Goal: Information Seeking & Learning: Check status

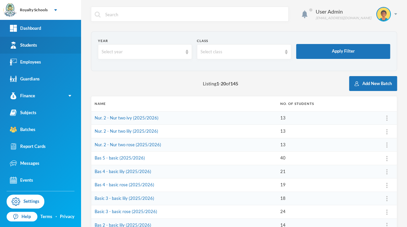
click at [42, 46] on link "Students" at bounding box center [40, 45] width 81 height 17
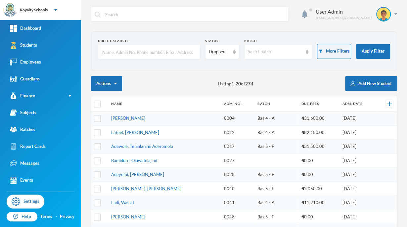
click at [147, 50] on input "text" at bounding box center [149, 52] width 95 height 15
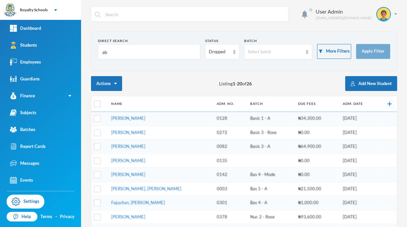
type input "a"
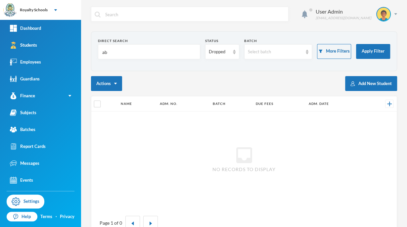
type input "a"
type input "Abdulgayy"
click at [222, 56] on div "Dropped" at bounding box center [222, 51] width 34 height 15
click at [221, 67] on span "Enrolled" at bounding box center [216, 67] width 18 height 6
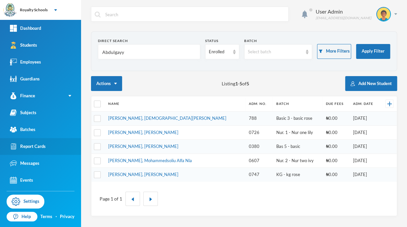
click at [46, 145] on link "Report Cards" at bounding box center [40, 146] width 81 height 17
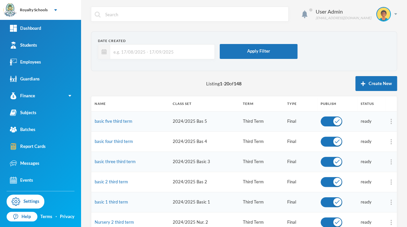
click at [306, 48] on form "Date Created Apply Filter" at bounding box center [244, 51] width 293 height 26
click at [120, 121] on link "basic five third term" at bounding box center [114, 121] width 38 height 5
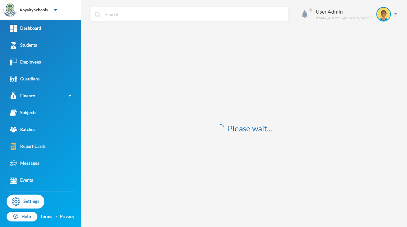
click at [306, 48] on div "Please wait..." at bounding box center [244, 128] width 306 height 194
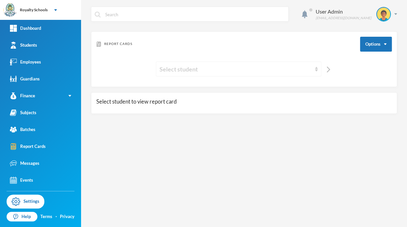
click at [213, 72] on div "Select student" at bounding box center [236, 69] width 152 height 9
click at [40, 156] on link "Messages" at bounding box center [40, 163] width 81 height 17
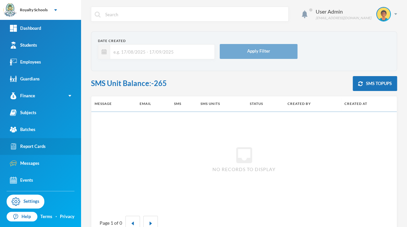
click at [46, 144] on link "Report Cards" at bounding box center [40, 146] width 81 height 17
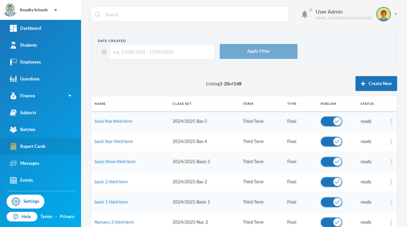
click at [51, 151] on link "Report Cards" at bounding box center [40, 146] width 81 height 17
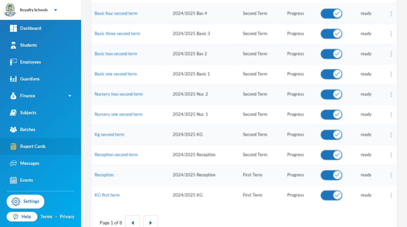
scroll to position [310, 0]
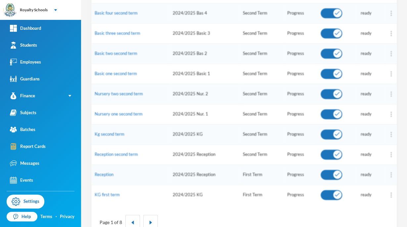
click at [366, 62] on td "ready" at bounding box center [371, 53] width 28 height 20
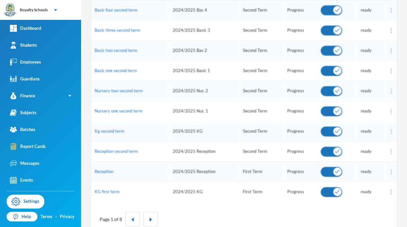
scroll to position [314, 0]
click at [232, 216] on div "Page 1 of 8" at bounding box center [244, 219] width 296 height 24
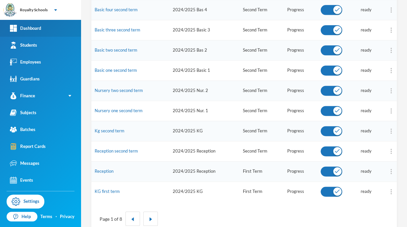
click at [1, 32] on link "Dashboard" at bounding box center [40, 28] width 81 height 17
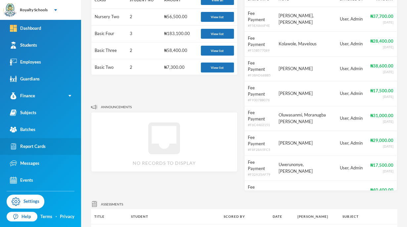
click at [48, 148] on link "Report Cards" at bounding box center [40, 146] width 81 height 17
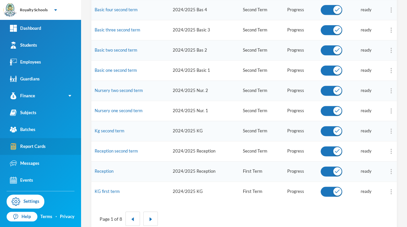
scroll to position [327, 0]
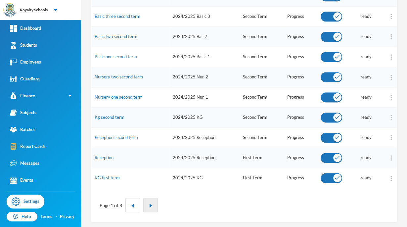
click at [143, 206] on button "button" at bounding box center [150, 205] width 15 height 14
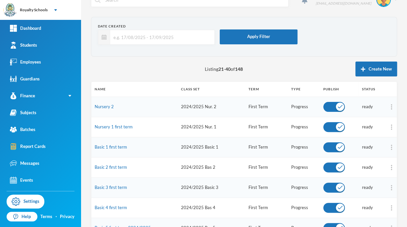
scroll to position [0, 0]
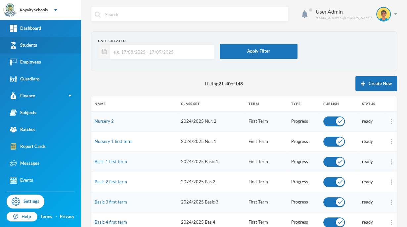
click at [36, 47] on div "Students" at bounding box center [23, 45] width 27 height 7
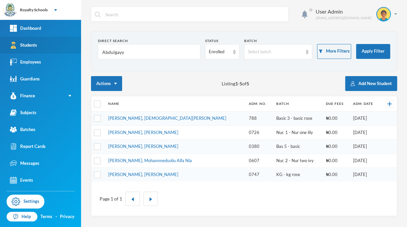
click at [232, 216] on div "User Admin [EMAIL_ADDRESS][DOMAIN_NAME] Direct Search Abdulgayy Status Enrolled…" at bounding box center [244, 113] width 326 height 227
click at [292, 151] on td "Bas 5 - basic" at bounding box center [298, 147] width 50 height 14
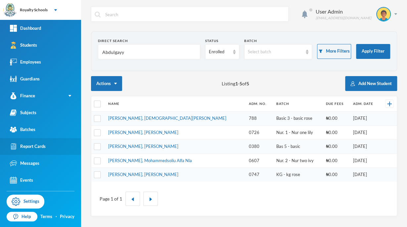
click at [40, 148] on div "Report Cards" at bounding box center [28, 146] width 36 height 7
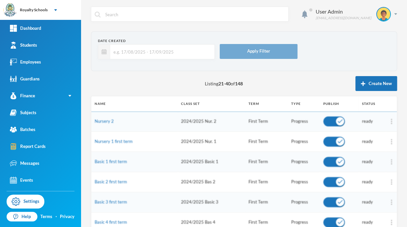
drag, startPoint x: 40, startPoint y: 148, endPoint x: 163, endPoint y: 72, distance: 145.2
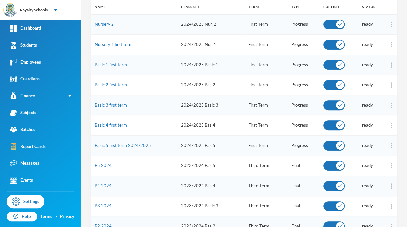
scroll to position [327, 0]
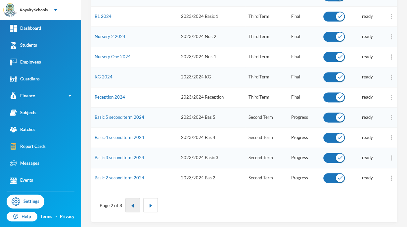
click at [131, 204] on img "button" at bounding box center [133, 206] width 4 height 4
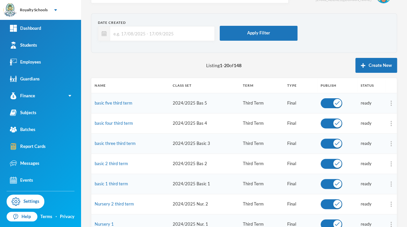
scroll to position [0, 0]
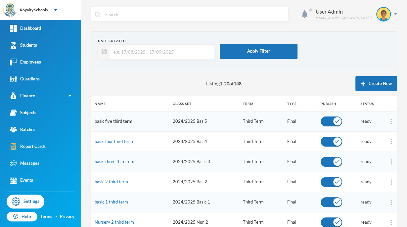
click at [119, 122] on link "basic five third term" at bounding box center [114, 121] width 38 height 5
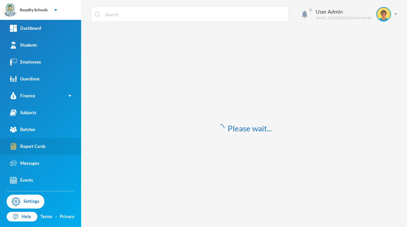
click at [42, 148] on div "Report Cards" at bounding box center [28, 146] width 36 height 7
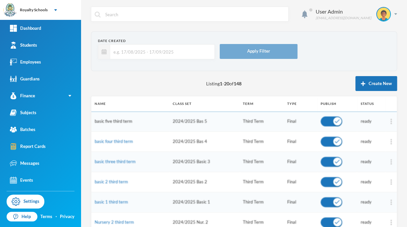
click at [117, 123] on link "basic five third term" at bounding box center [114, 121] width 38 height 5
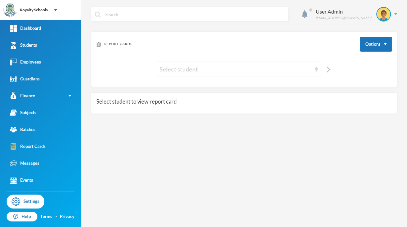
click at [289, 72] on div "Select student" at bounding box center [236, 69] width 152 height 9
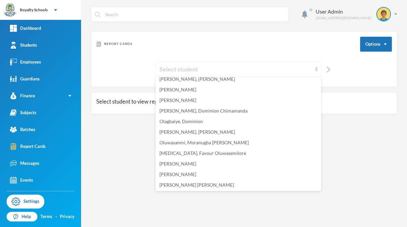
scroll to position [122, 0]
click at [123, 164] on div "User Admin [EMAIL_ADDRESS][DOMAIN_NAME] Report Cards Options Select student Sel…" at bounding box center [244, 113] width 326 height 227
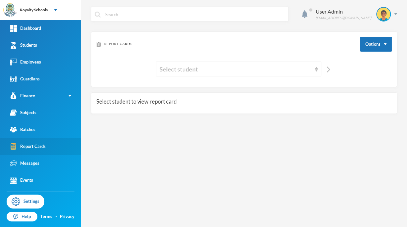
click at [43, 149] on div "Report Cards" at bounding box center [28, 146] width 36 height 7
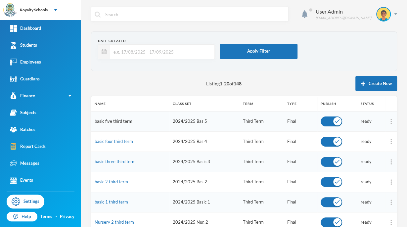
click at [122, 122] on link "basic five third term" at bounding box center [114, 121] width 38 height 5
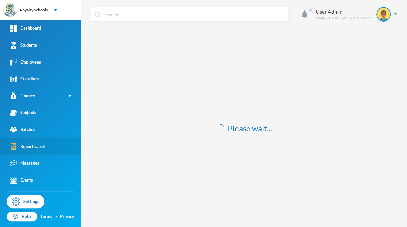
click at [43, 150] on div "Report Cards" at bounding box center [28, 146] width 36 height 7
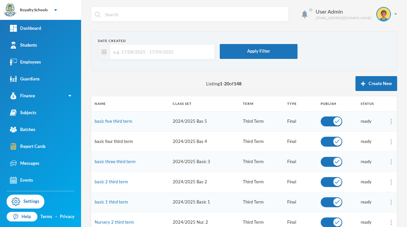
click at [124, 142] on link "basic four third term" at bounding box center [114, 141] width 38 height 5
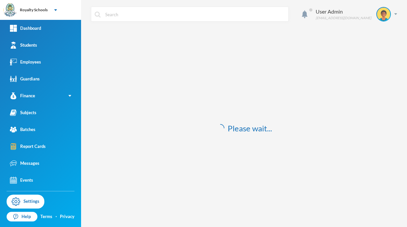
click at [149, 204] on div "Please wait..." at bounding box center [244, 128] width 306 height 194
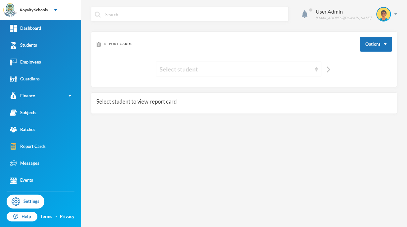
click at [258, 69] on div "Select student" at bounding box center [236, 69] width 152 height 9
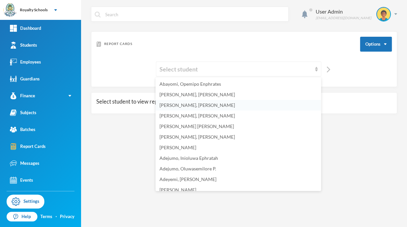
click at [211, 105] on span "[PERSON_NAME], [PERSON_NAME]" at bounding box center [198, 105] width 76 height 6
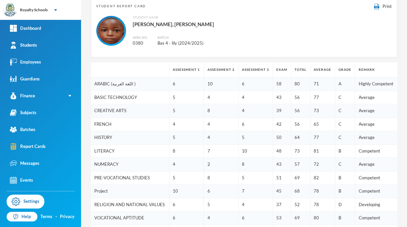
scroll to position [94, 0]
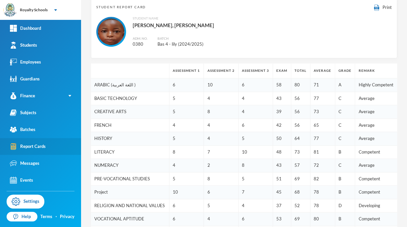
click at [41, 149] on div "Report Cards" at bounding box center [28, 146] width 36 height 7
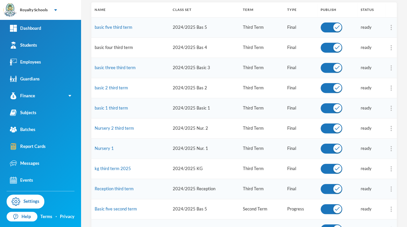
click at [111, 45] on link "basic four third term" at bounding box center [114, 47] width 38 height 5
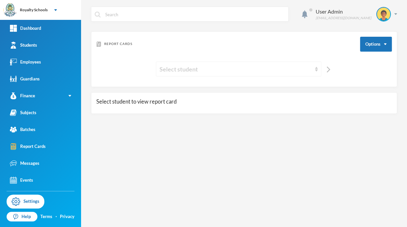
click at [200, 74] on div "Select student" at bounding box center [239, 69] width 166 height 15
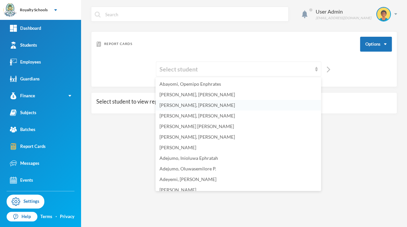
click at [167, 103] on span "[PERSON_NAME], [PERSON_NAME]" at bounding box center [198, 105] width 76 height 6
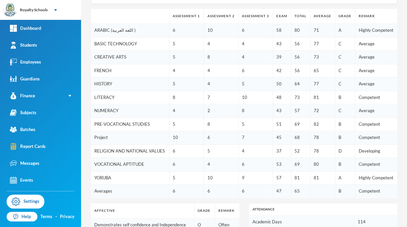
scroll to position [149, 0]
click at [342, 154] on td "D" at bounding box center [345, 151] width 20 height 14
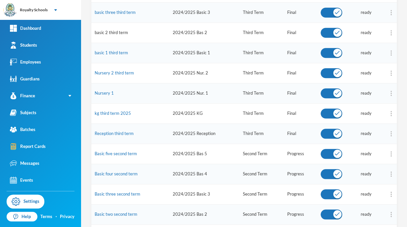
click at [119, 33] on link "basic 2 third term" at bounding box center [111, 32] width 33 height 5
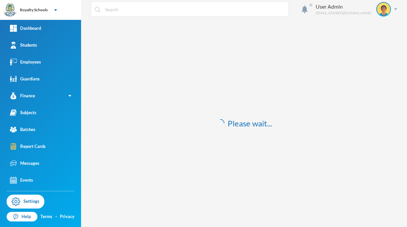
scroll to position [5, 0]
click at [35, 146] on div "Report Cards" at bounding box center [28, 146] width 36 height 7
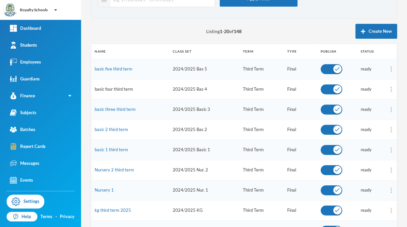
click at [125, 90] on link "basic four third term" at bounding box center [114, 88] width 38 height 5
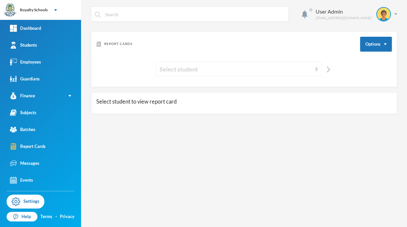
click at [185, 69] on div "Select student" at bounding box center [236, 69] width 152 height 9
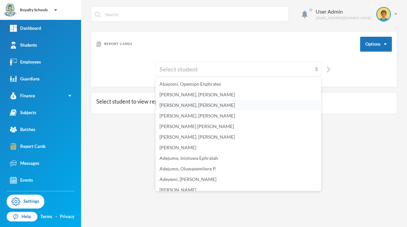
click at [212, 105] on span "[PERSON_NAME], [PERSON_NAME]" at bounding box center [198, 105] width 76 height 6
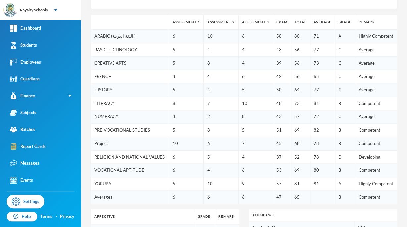
scroll to position [142, 0]
click at [341, 120] on td "C" at bounding box center [345, 118] width 20 height 14
click at [7, 17] on img at bounding box center [10, 10] width 13 height 13
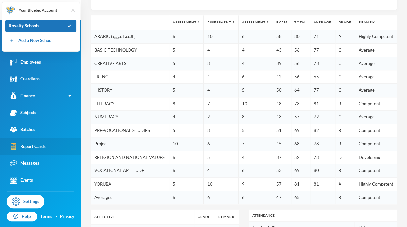
click at [40, 150] on link "Report Cards" at bounding box center [40, 146] width 81 height 17
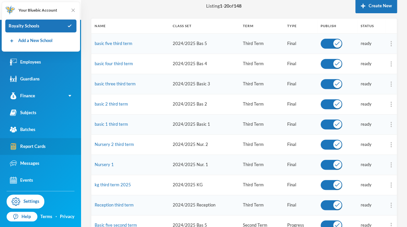
scroll to position [78, 0]
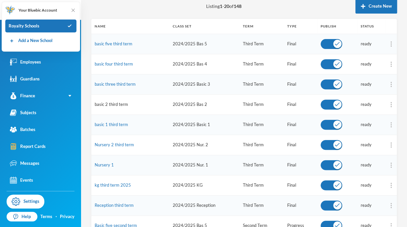
click at [124, 105] on link "basic 2 third term" at bounding box center [111, 104] width 33 height 5
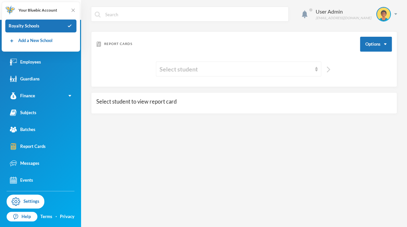
click at [329, 70] on img "button" at bounding box center [329, 70] width 4 height 6
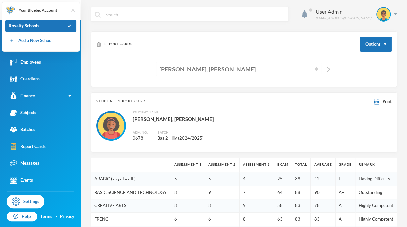
click at [239, 69] on div "[PERSON_NAME], [PERSON_NAME]" at bounding box center [236, 69] width 152 height 9
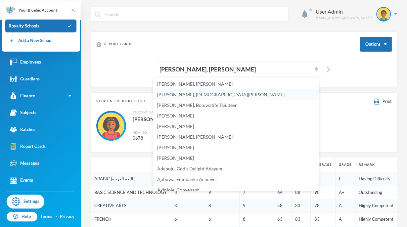
click at [211, 96] on span "[PERSON_NAME], [DEMOGRAPHIC_DATA][PERSON_NAME]" at bounding box center [221, 95] width 128 height 6
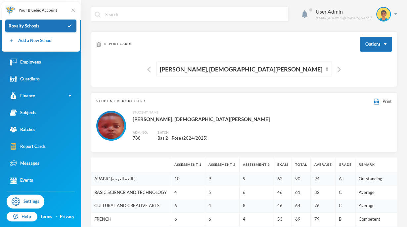
click at [270, 49] on div "Report Cards Options" at bounding box center [244, 44] width 296 height 15
click at [40, 151] on link "Report Cards" at bounding box center [40, 146] width 81 height 17
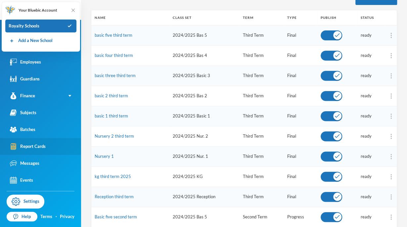
scroll to position [87, 0]
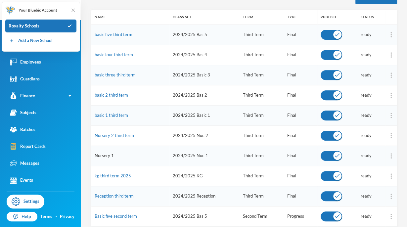
click at [106, 156] on link "Nursery 1" at bounding box center [104, 155] width 19 height 5
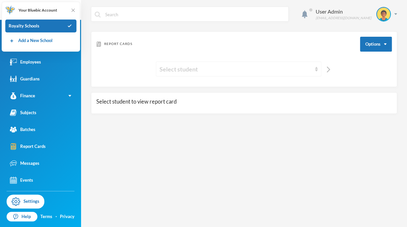
click at [303, 75] on div "Select student" at bounding box center [239, 69] width 166 height 15
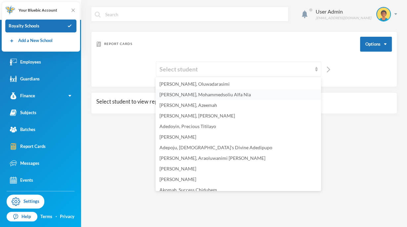
click at [231, 96] on span "[PERSON_NAME], Mohammedsoliu Alfa Nla" at bounding box center [205, 95] width 91 height 6
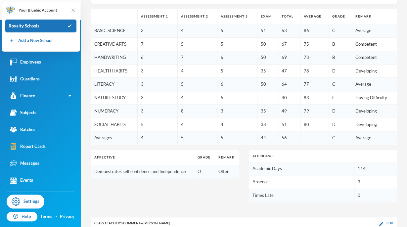
scroll to position [149, 0]
click at [300, 104] on td "79" at bounding box center [314, 111] width 29 height 14
click at [44, 118] on link "Subjects" at bounding box center [40, 112] width 81 height 17
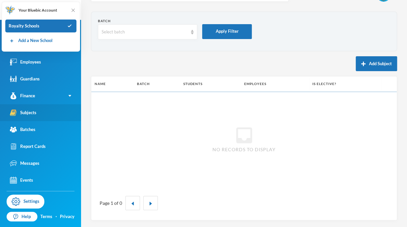
scroll to position [19, 0]
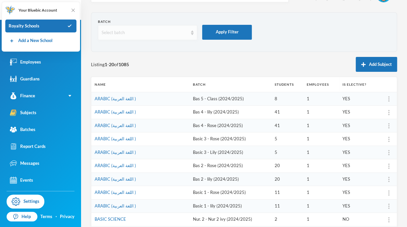
click at [112, 33] on div "Select batch" at bounding box center [145, 32] width 86 height 7
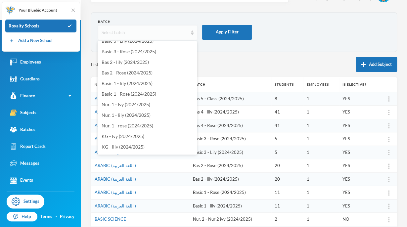
scroll to position [283, 0]
click at [126, 104] on span "Nur. 1 - Ivy (2024/2025)" at bounding box center [126, 104] width 49 height 6
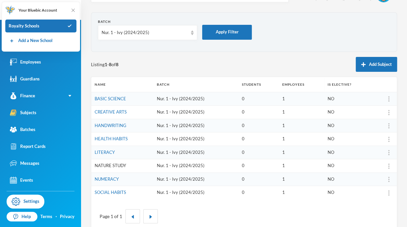
click at [113, 164] on link "NATURE STUDY" at bounding box center [110, 165] width 31 height 5
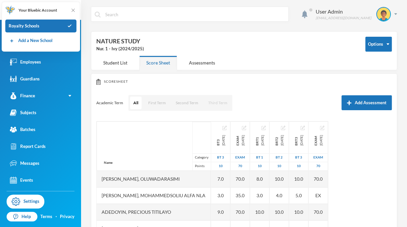
click at [220, 106] on button "Third Term" at bounding box center [218, 103] width 26 height 13
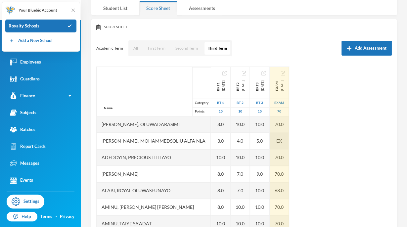
click at [282, 140] on span "EX" at bounding box center [280, 140] width 6 height 7
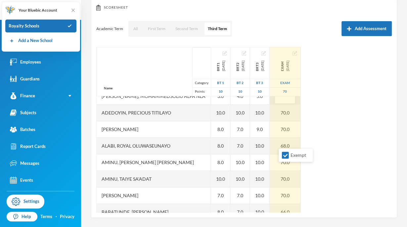
scroll to position [25, 0]
click at [299, 21] on div "Academic Term All First Term Second Term Third Term Add Assessment" at bounding box center [244, 29] width 296 height 17
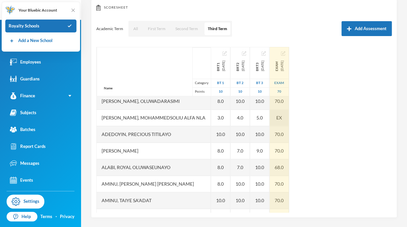
scroll to position [0, 0]
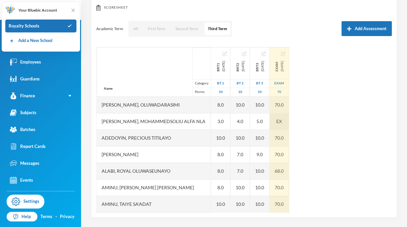
click at [289, 119] on div "EX" at bounding box center [279, 121] width 19 height 17
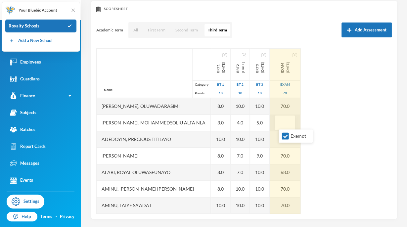
scroll to position [74, 0]
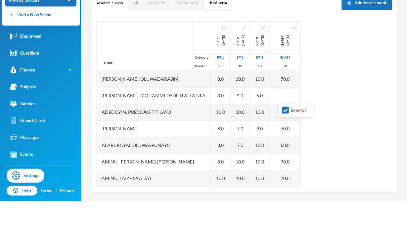
click at [342, 71] on div "Name Category Points [PERSON_NAME], [PERSON_NAME], [PERSON_NAME] [PERSON_NAME],…" at bounding box center [244, 130] width 296 height 166
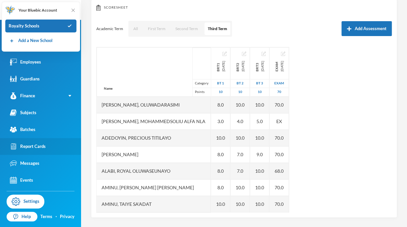
click at [46, 148] on link "Report Cards" at bounding box center [40, 146] width 81 height 17
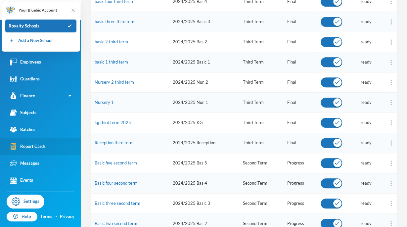
scroll to position [137, 0]
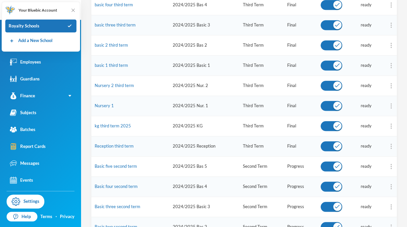
drag, startPoint x: 46, startPoint y: 148, endPoint x: 133, endPoint y: 104, distance: 96.9
click at [133, 104] on td "Nursery 1" at bounding box center [130, 106] width 78 height 20
click at [100, 124] on link "kg third term 2025" at bounding box center [113, 125] width 36 height 5
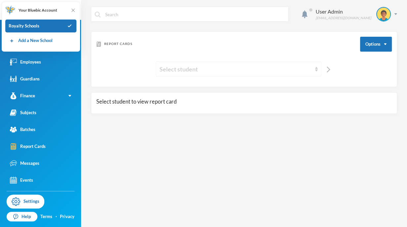
click at [226, 74] on div "Select student" at bounding box center [239, 69] width 166 height 15
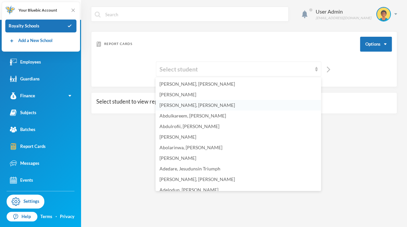
click at [212, 108] on span "[PERSON_NAME], [PERSON_NAME]" at bounding box center [198, 105] width 76 height 6
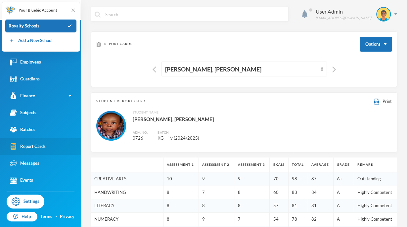
click at [29, 146] on div "Report Cards" at bounding box center [28, 146] width 36 height 7
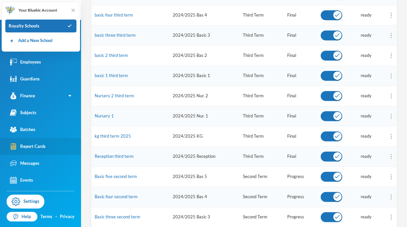
scroll to position [130, 0]
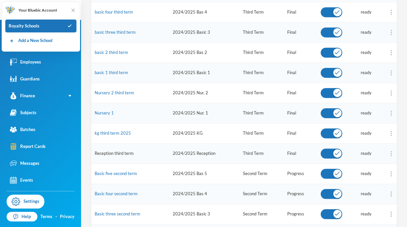
click at [111, 153] on link "Reception third term" at bounding box center [114, 153] width 39 height 5
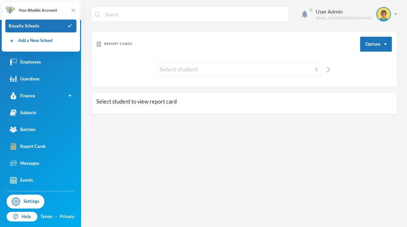
click at [249, 71] on div "Select student" at bounding box center [236, 69] width 152 height 9
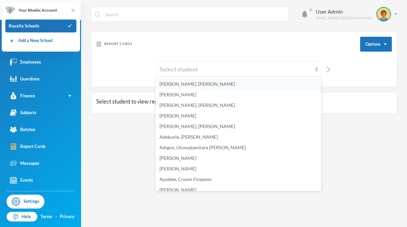
click at [222, 85] on span "[PERSON_NAME], [PERSON_NAME]" at bounding box center [198, 84] width 76 height 6
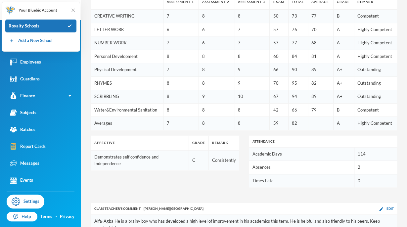
scroll to position [163, 0]
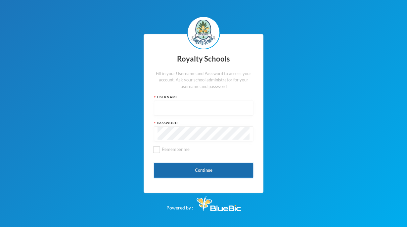
type input "admin"
click at [73, 177] on div "Royalty Schools Fill in your Username and Password to access your account. Ask …" at bounding box center [203, 113] width 407 height 227
click at [181, 174] on button "Continue" at bounding box center [203, 170] width 99 height 15
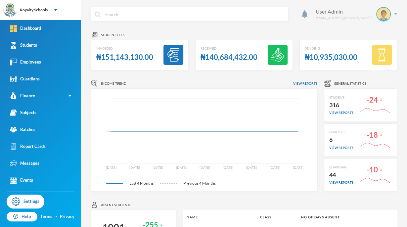
click at [379, 18] on img at bounding box center [383, 14] width 13 height 13
click at [378, 47] on button "Logout" at bounding box center [374, 48] width 30 height 10
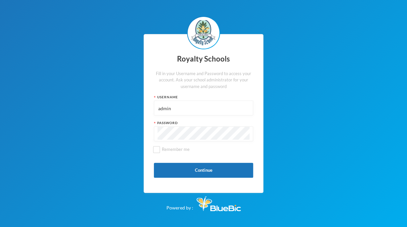
click at [202, 108] on input "admin" at bounding box center [204, 108] width 92 height 15
type input "a"
type input "0380"
click at [198, 171] on button "Continue" at bounding box center [203, 170] width 99 height 15
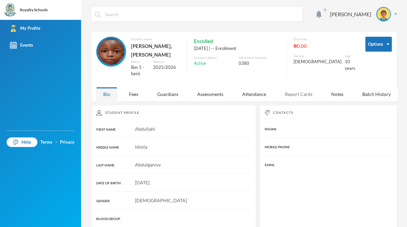
click at [303, 95] on div "Report Cards" at bounding box center [298, 94] width 41 height 14
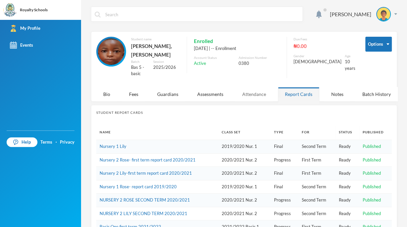
click at [256, 93] on div "Attendance" at bounding box center [255, 94] width 38 height 14
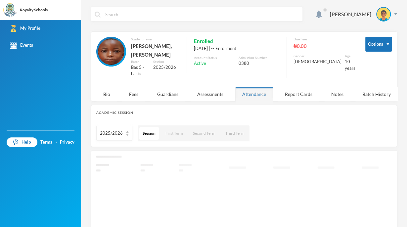
click at [174, 135] on button "First Term" at bounding box center [174, 133] width 24 height 13
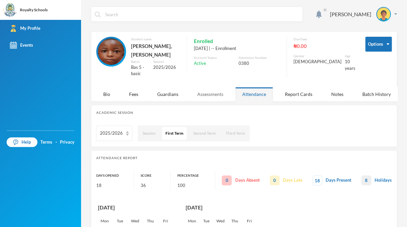
click at [211, 96] on div "Assessments" at bounding box center [210, 94] width 40 height 14
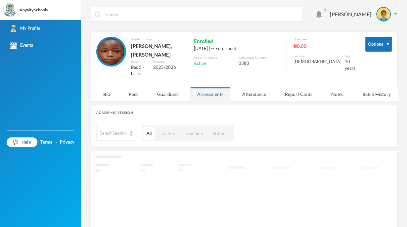
click at [170, 135] on button "1st Term" at bounding box center [169, 133] width 22 height 13
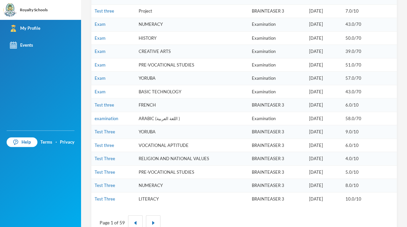
scroll to position [481, 0]
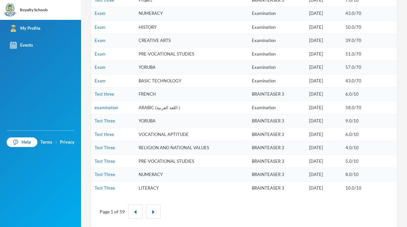
click at [280, 103] on td "Examination" at bounding box center [277, 108] width 57 height 14
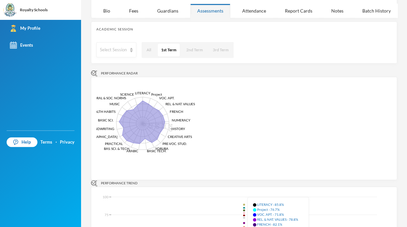
scroll to position [0, 0]
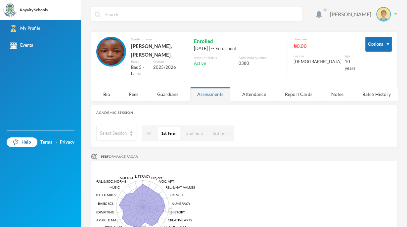
click at [382, 17] on img at bounding box center [383, 14] width 13 height 13
click at [307, 112] on div "Academic Session" at bounding box center [244, 112] width 296 height 5
click at [104, 95] on div "Bio" at bounding box center [106, 94] width 21 height 14
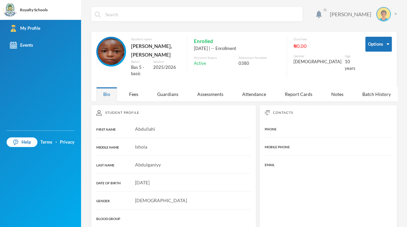
click at [380, 14] on img at bounding box center [383, 14] width 13 height 13
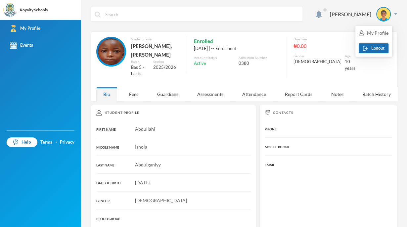
click at [366, 51] on button "Logout" at bounding box center [374, 48] width 30 height 10
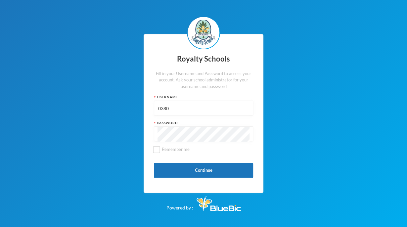
click at [200, 108] on input "0380" at bounding box center [204, 108] width 92 height 15
type input "0"
type input "788"
click at [199, 169] on button "Continue" at bounding box center [203, 170] width 99 height 15
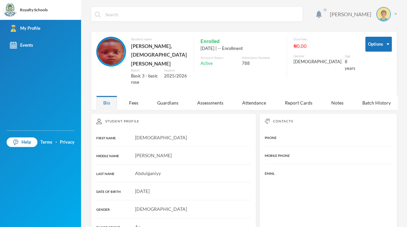
click at [381, 12] on img at bounding box center [383, 14] width 13 height 13
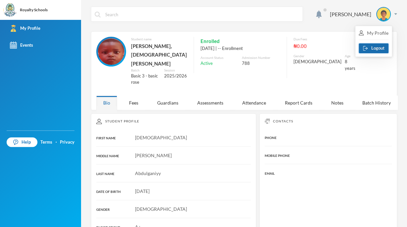
click at [379, 49] on button "Logout" at bounding box center [374, 48] width 30 height 10
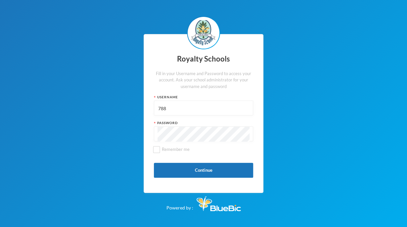
click at [204, 108] on input "788" at bounding box center [204, 108] width 92 height 15
type input "7"
type input "0726"
click at [197, 171] on button "Continue" at bounding box center [203, 170] width 99 height 15
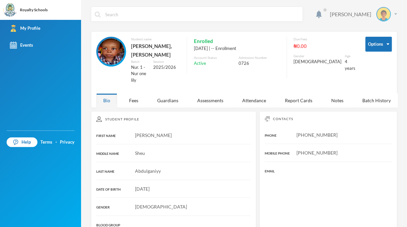
click at [379, 14] on img at bounding box center [383, 14] width 13 height 13
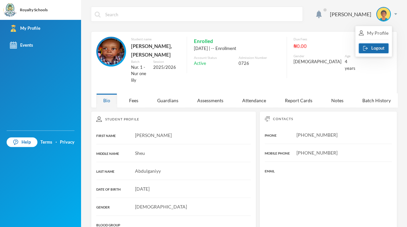
click at [376, 49] on button "Logout" at bounding box center [374, 48] width 30 height 10
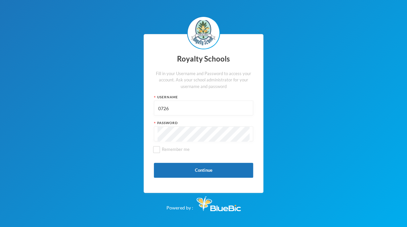
click at [201, 110] on input "0726" at bounding box center [204, 108] width 92 height 15
type input "0607"
click at [217, 170] on button "Continue" at bounding box center [203, 170] width 99 height 15
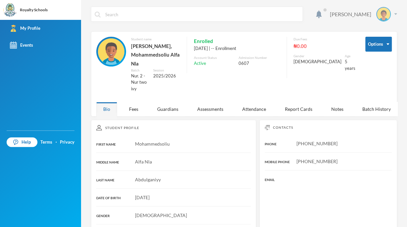
click at [383, 11] on img at bounding box center [383, 14] width 13 height 13
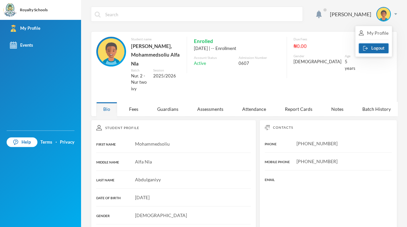
click at [383, 50] on button "Logout" at bounding box center [374, 48] width 30 height 10
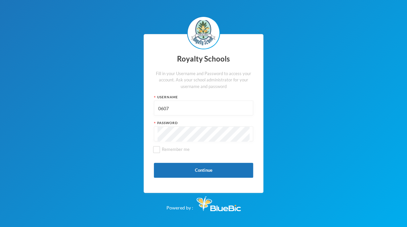
click at [184, 105] on input "0607" at bounding box center [204, 108] width 92 height 15
type input "0"
type input "0747"
click at [219, 170] on button "Continue" at bounding box center [203, 170] width 99 height 15
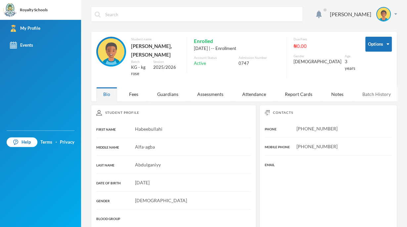
click at [370, 98] on div "Batch History" at bounding box center [377, 94] width 42 height 14
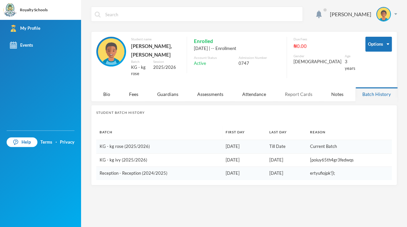
click at [293, 91] on div "Report Cards" at bounding box center [298, 94] width 41 height 14
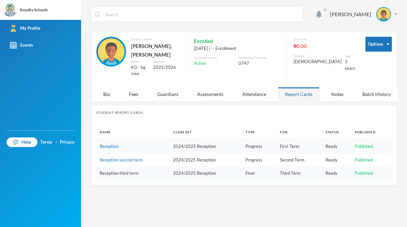
click at [125, 173] on link "Reception third term" at bounding box center [119, 173] width 39 height 5
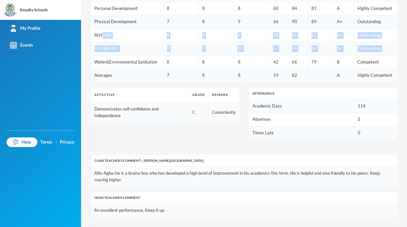
scroll to position [111, 0]
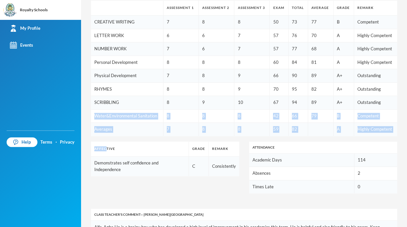
click at [178, 193] on div "ASSESSMENT 1 ASSESSMENT 2 ASSESSMENT 3 EXAM TOTAL AVERAGE GRADE REMARK CREATIVE…" at bounding box center [244, 135] width 306 height 281
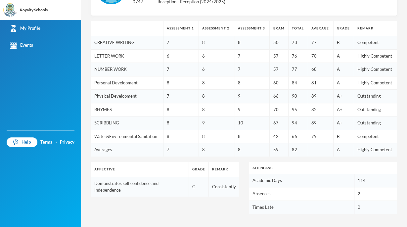
scroll to position [0, 0]
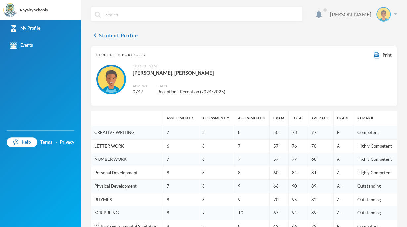
click at [380, 10] on img at bounding box center [383, 14] width 13 height 13
click at [376, 49] on button "Logout" at bounding box center [374, 48] width 30 height 10
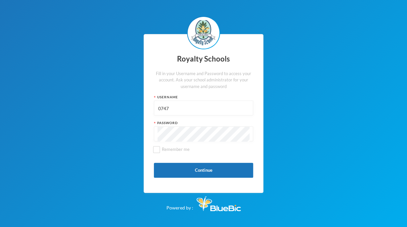
click at [217, 103] on input "0747" at bounding box center [204, 108] width 92 height 15
type input "admin"
